Goal: Task Accomplishment & Management: Use online tool/utility

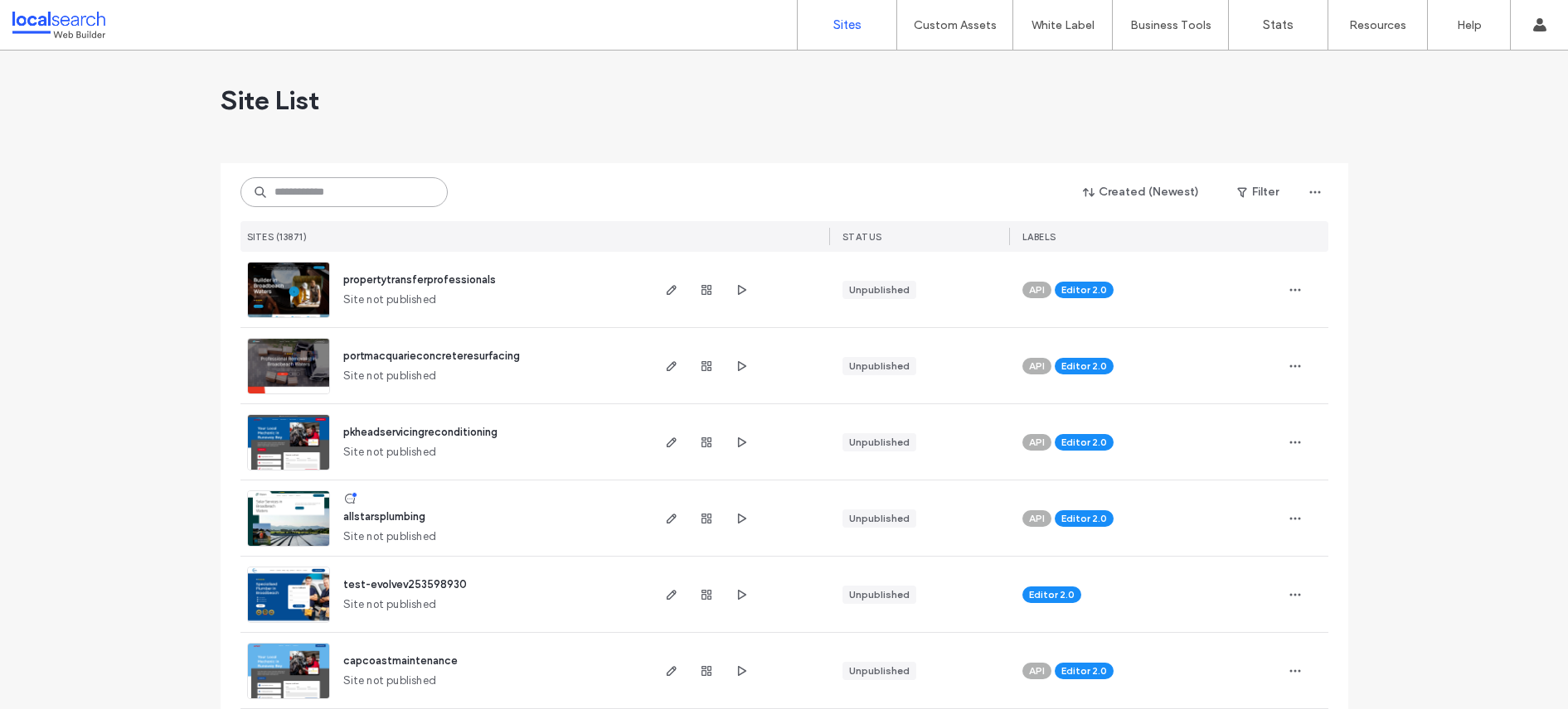
click at [403, 186] on input at bounding box center [343, 192] width 207 height 30
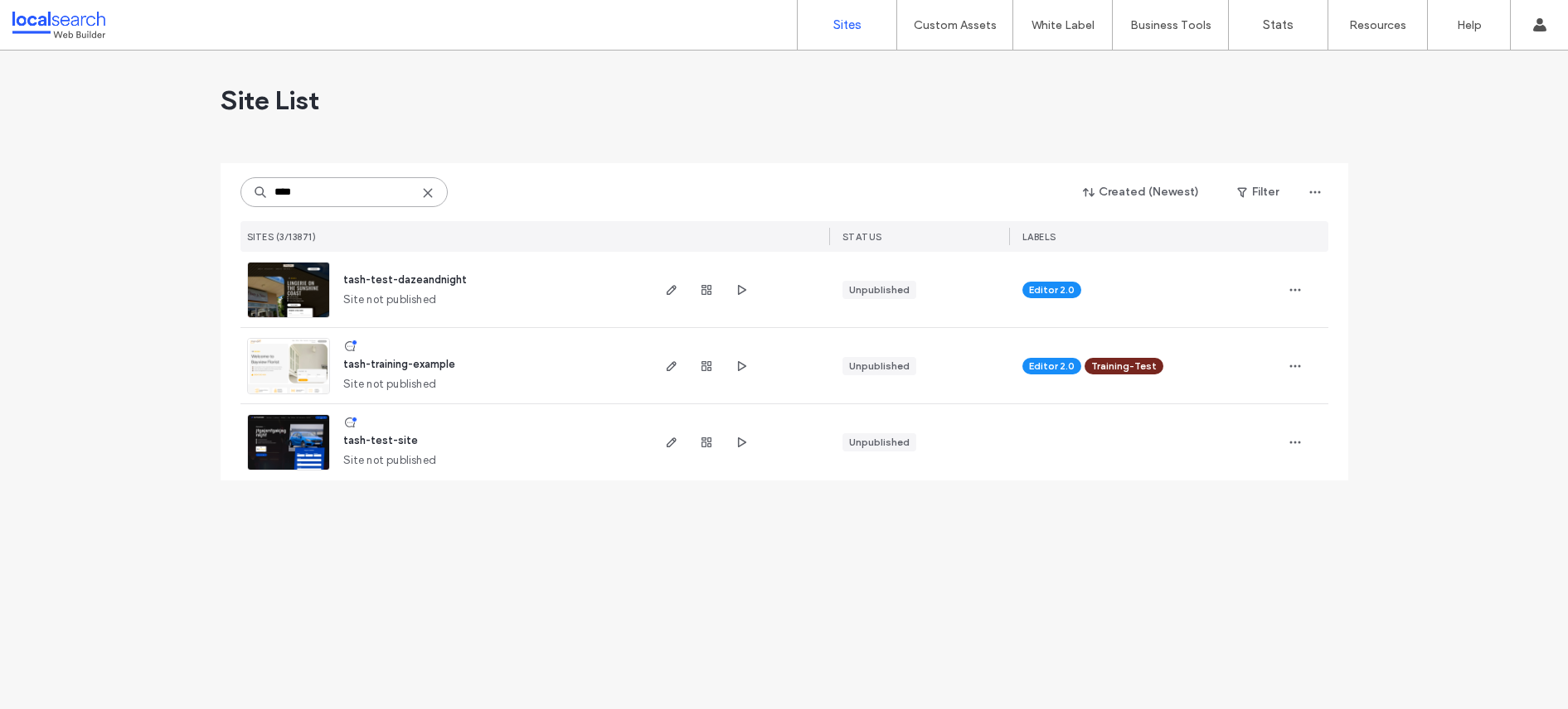
type input "****"
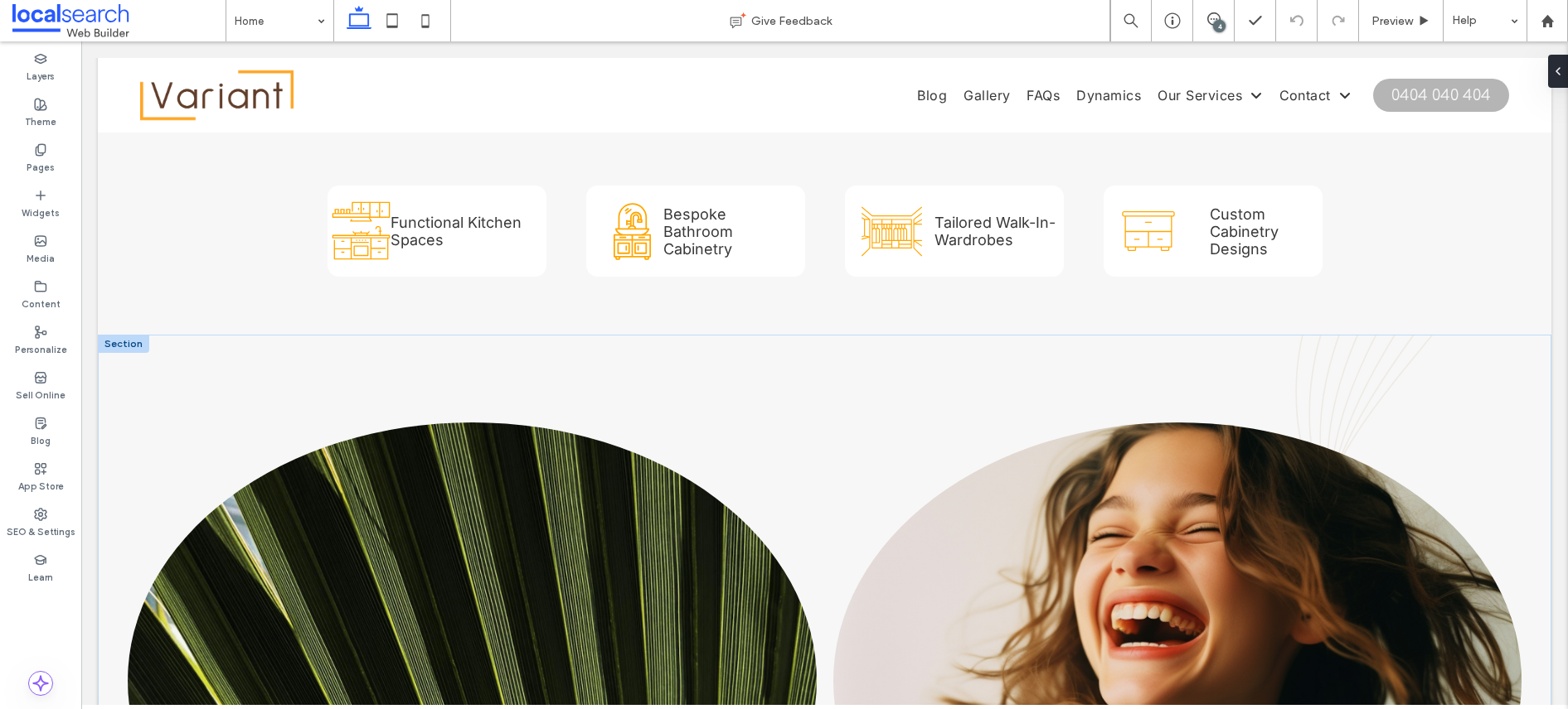
click at [136, 334] on div at bounding box center [124, 343] width 51 height 18
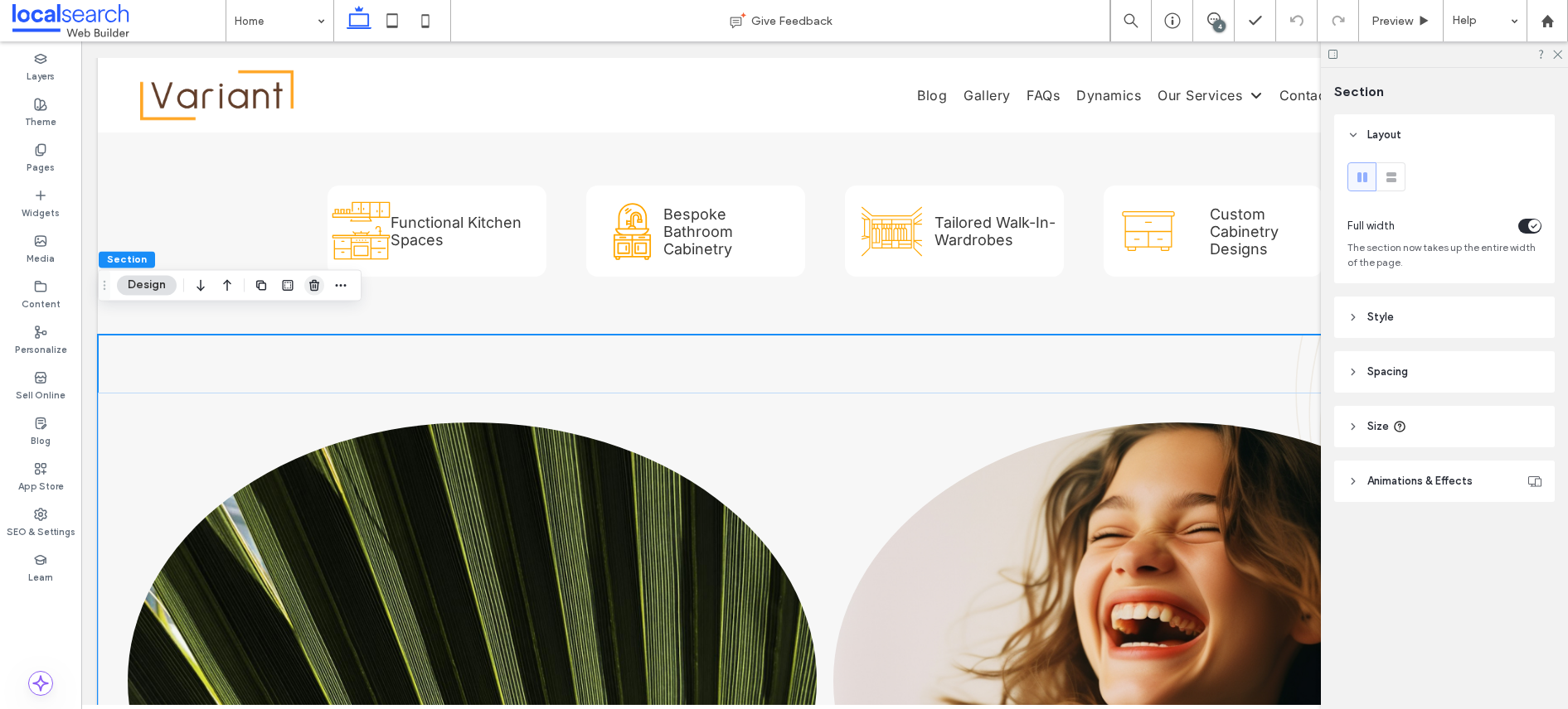
click at [309, 286] on icon "button" at bounding box center [315, 285] width 13 height 13
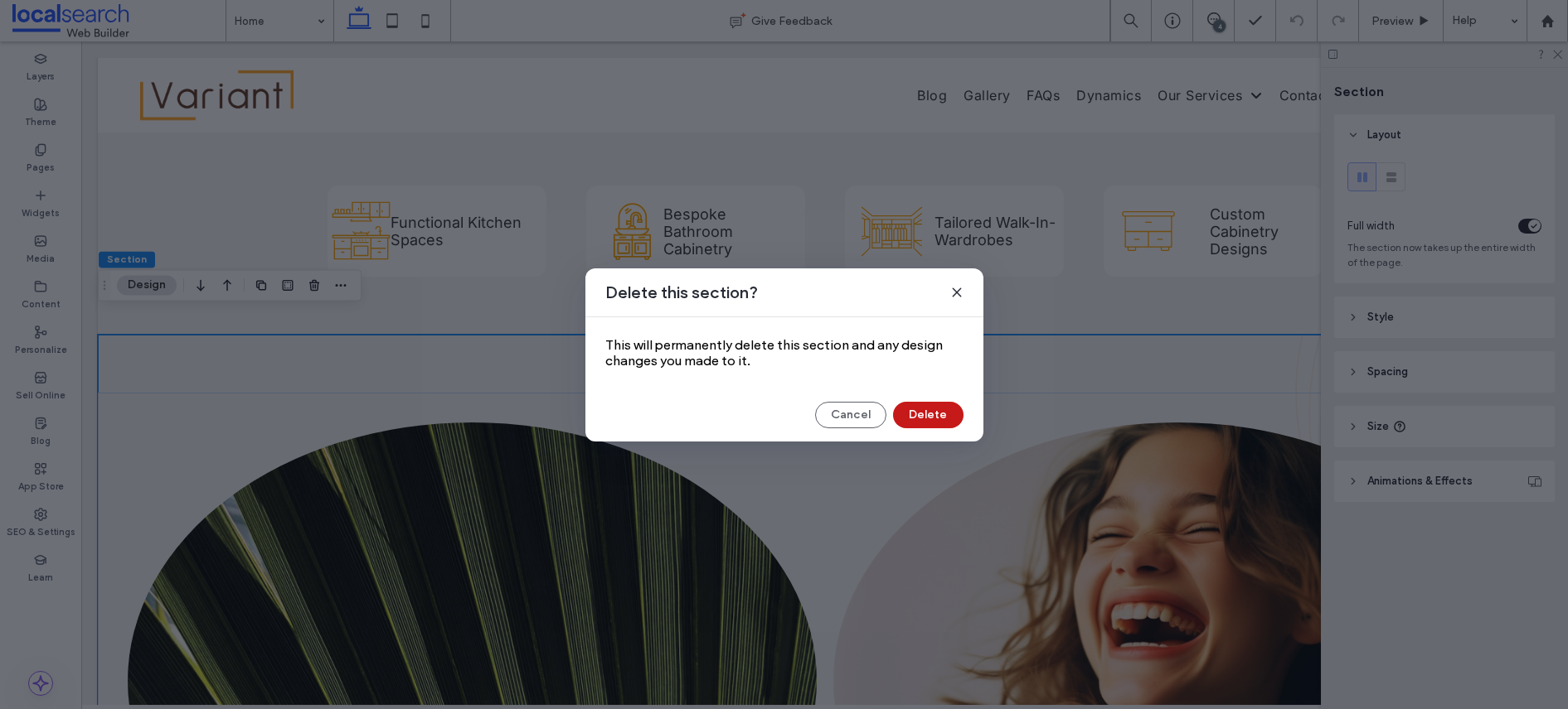
drag, startPoint x: 948, startPoint y: 419, endPoint x: 881, endPoint y: 378, distance: 78.5
click at [948, 419] on button "Delete" at bounding box center [928, 415] width 71 height 27
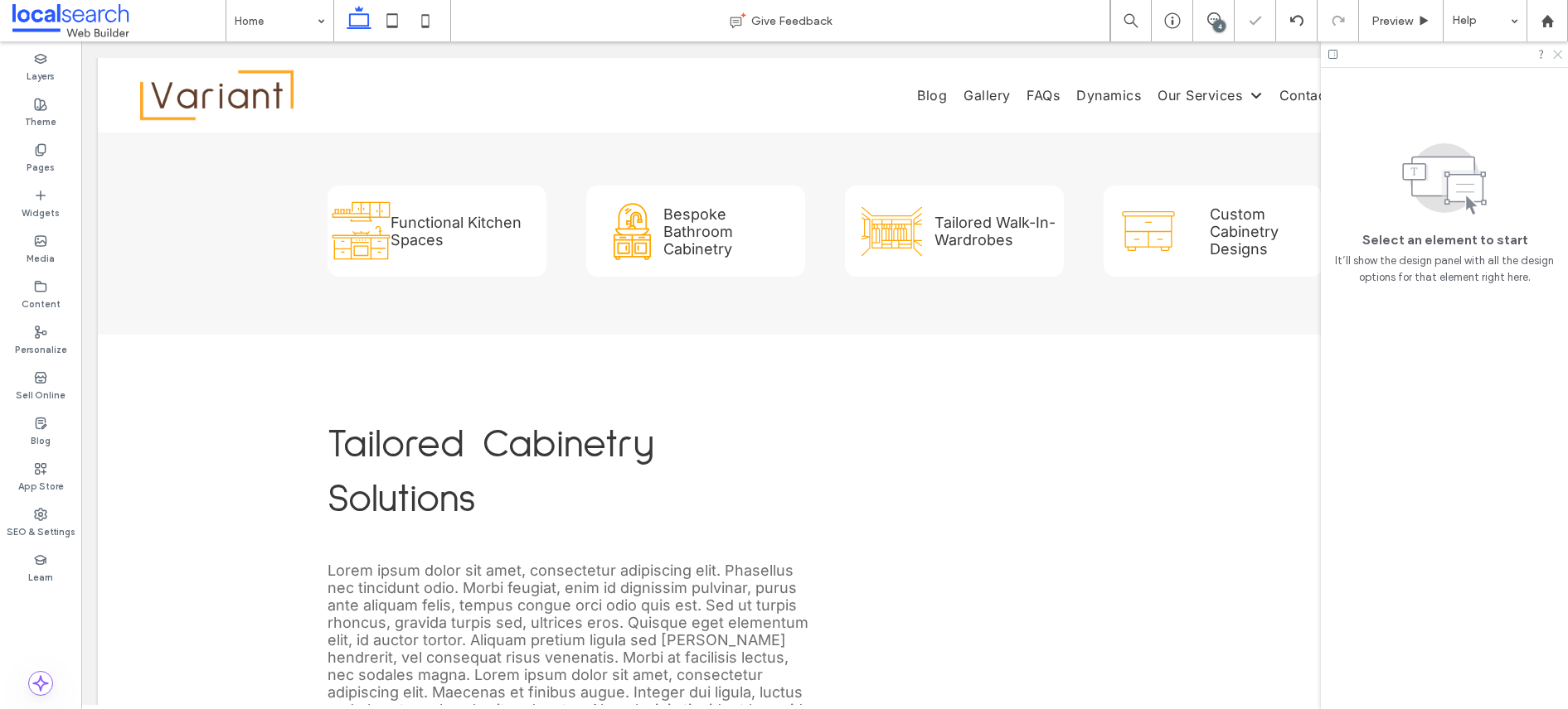
drag, startPoint x: 1556, startPoint y: 54, endPoint x: 1452, endPoint y: 24, distance: 108.2
click at [1556, 54] on icon at bounding box center [1556, 52] width 10 height 10
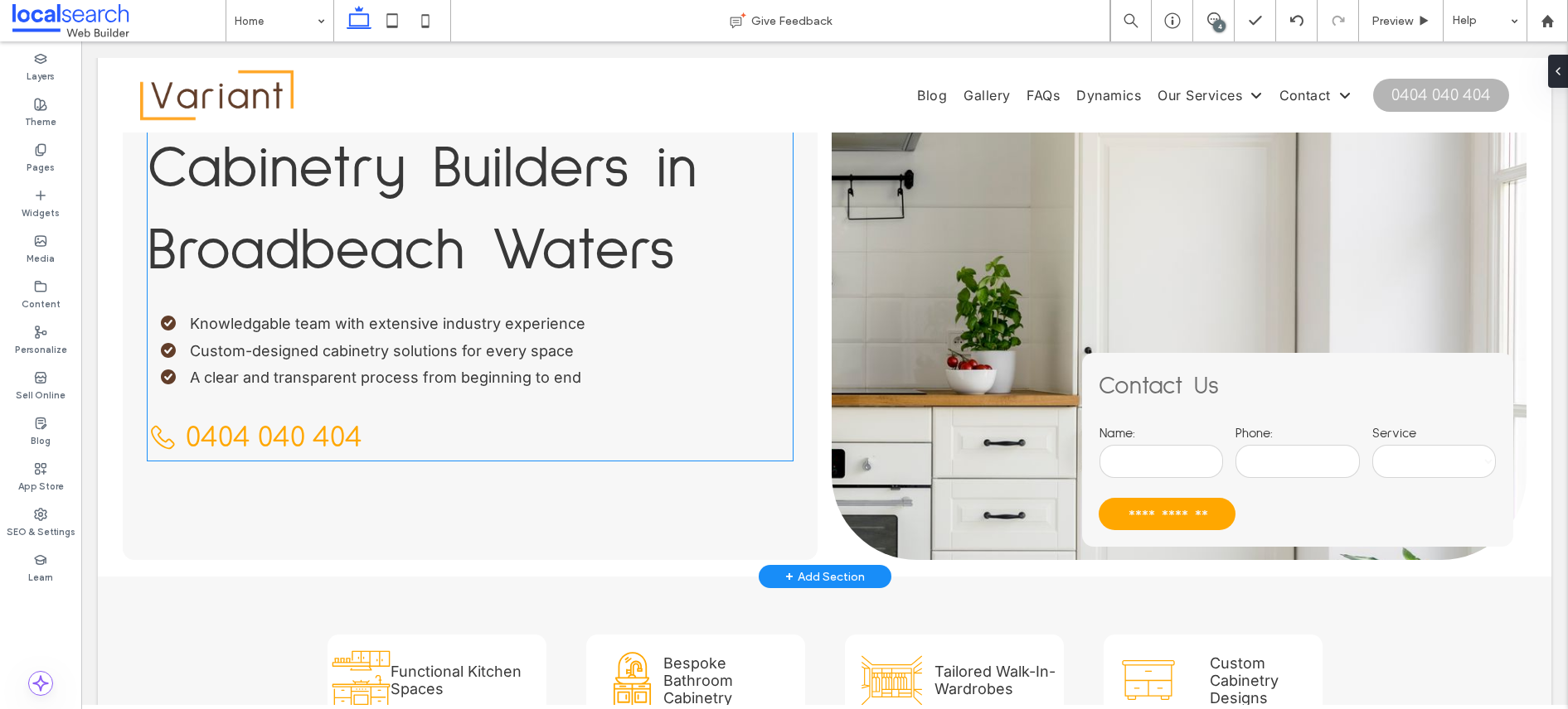
scroll to position [259, 0]
